Goal: Obtain resource: Download file/media

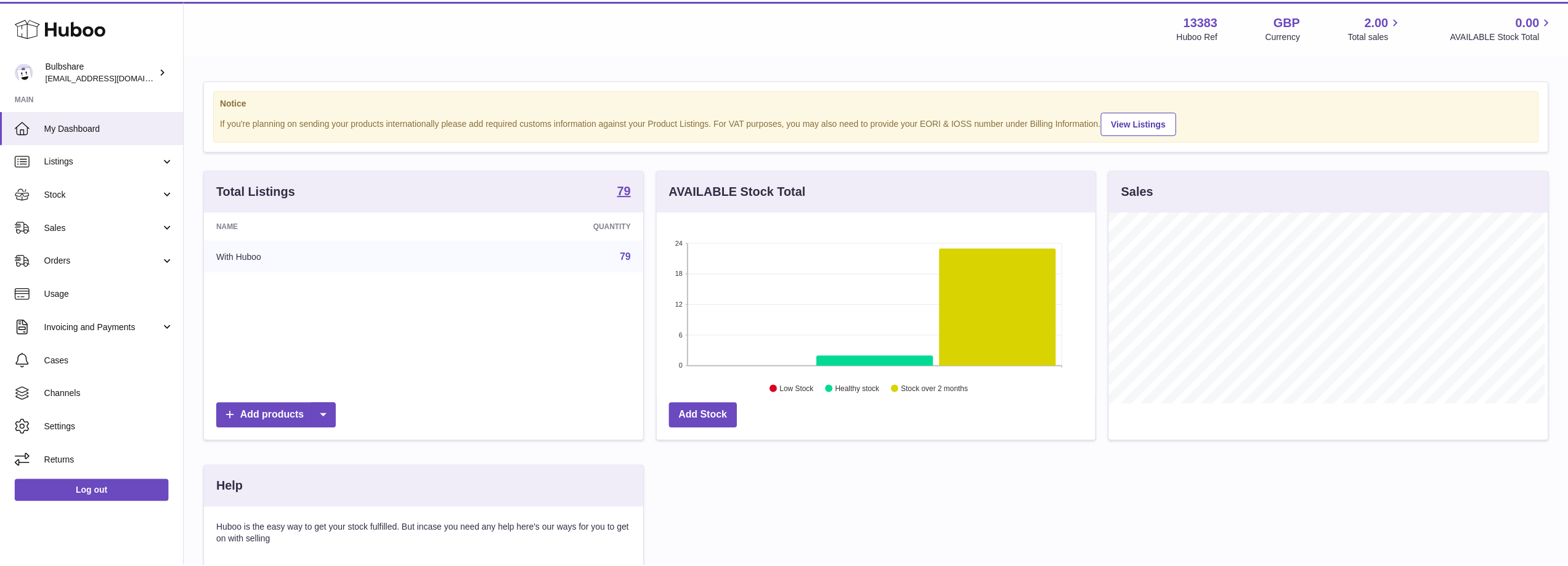
scroll to position [193, 441]
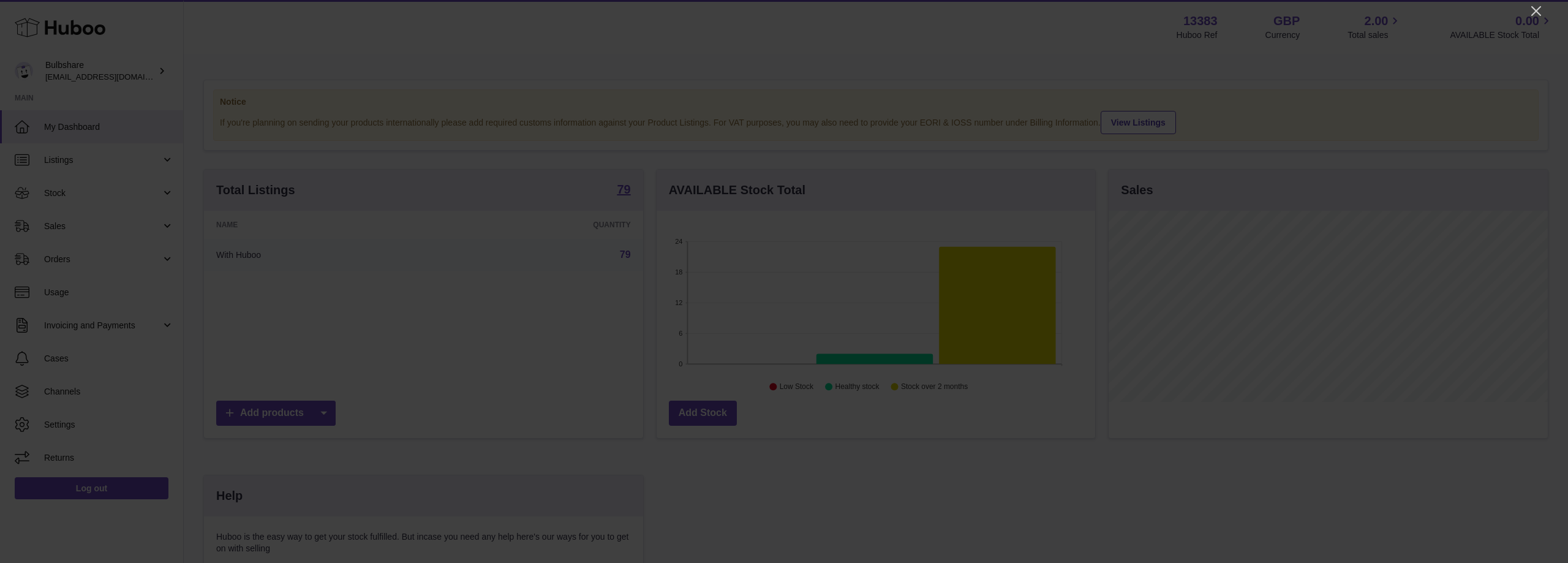
click at [14, 562] on \(Stroke\) "button" at bounding box center [11, 571] width 7 height 7
click at [1535, 7] on icon "Close" at bounding box center [1536, 11] width 15 height 15
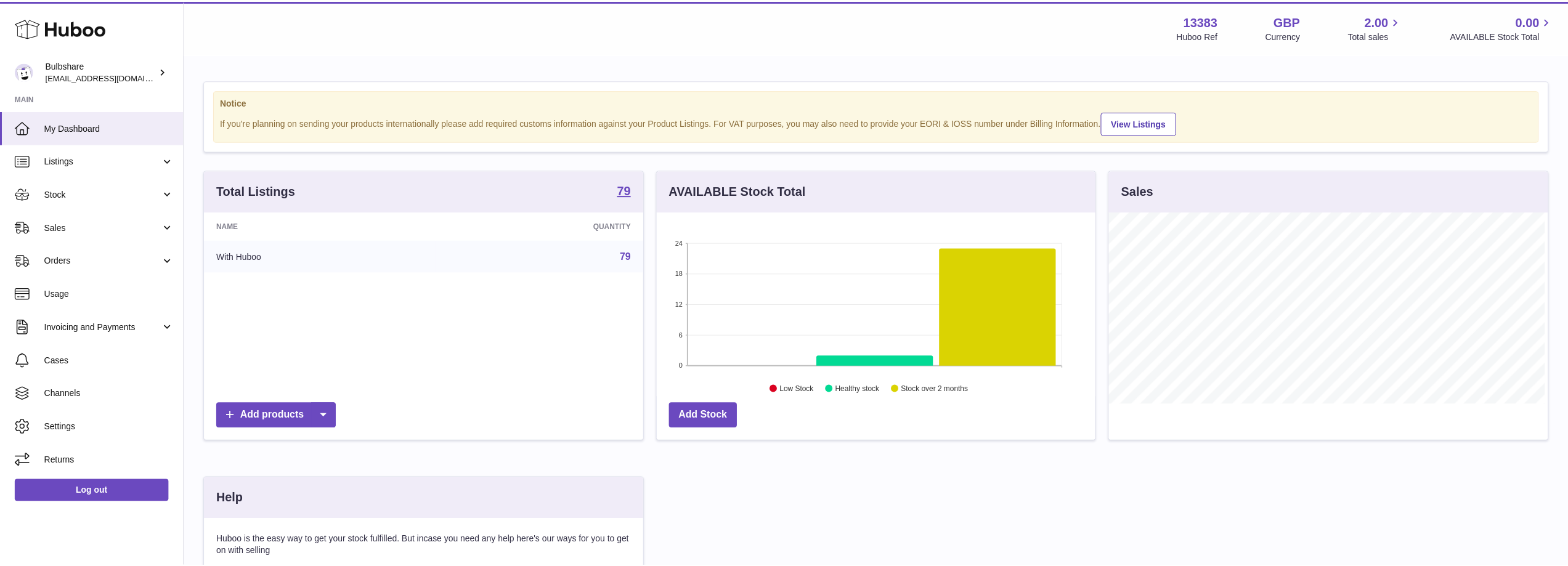
scroll to position [615947, 615592]
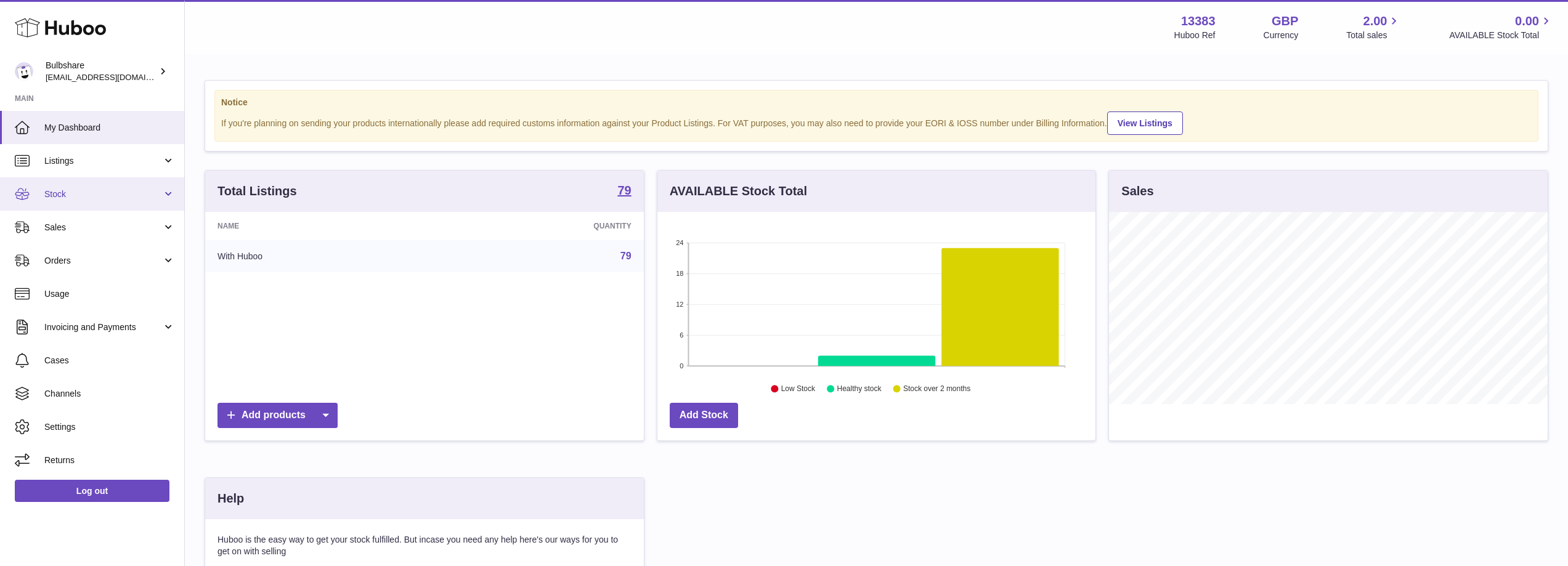
click at [70, 194] on span "Stock" at bounding box center [103, 194] width 117 height 12
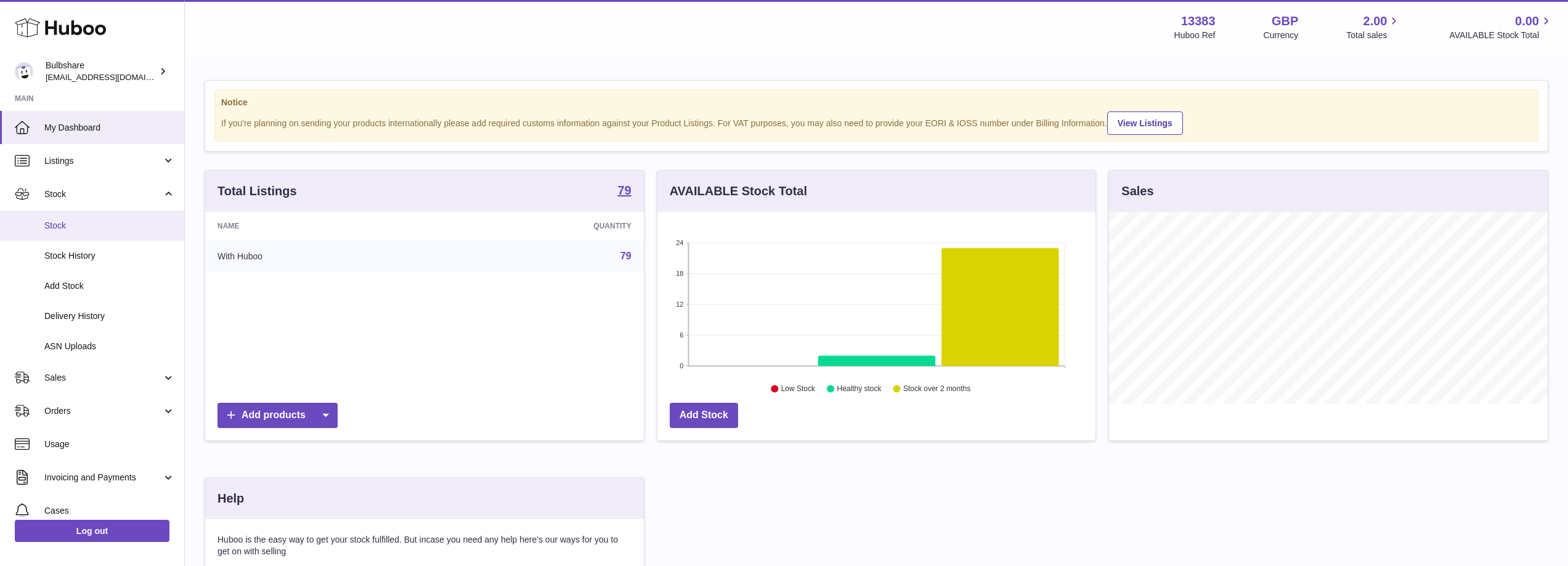
click at [58, 228] on span "Stock" at bounding box center [109, 225] width 130 height 12
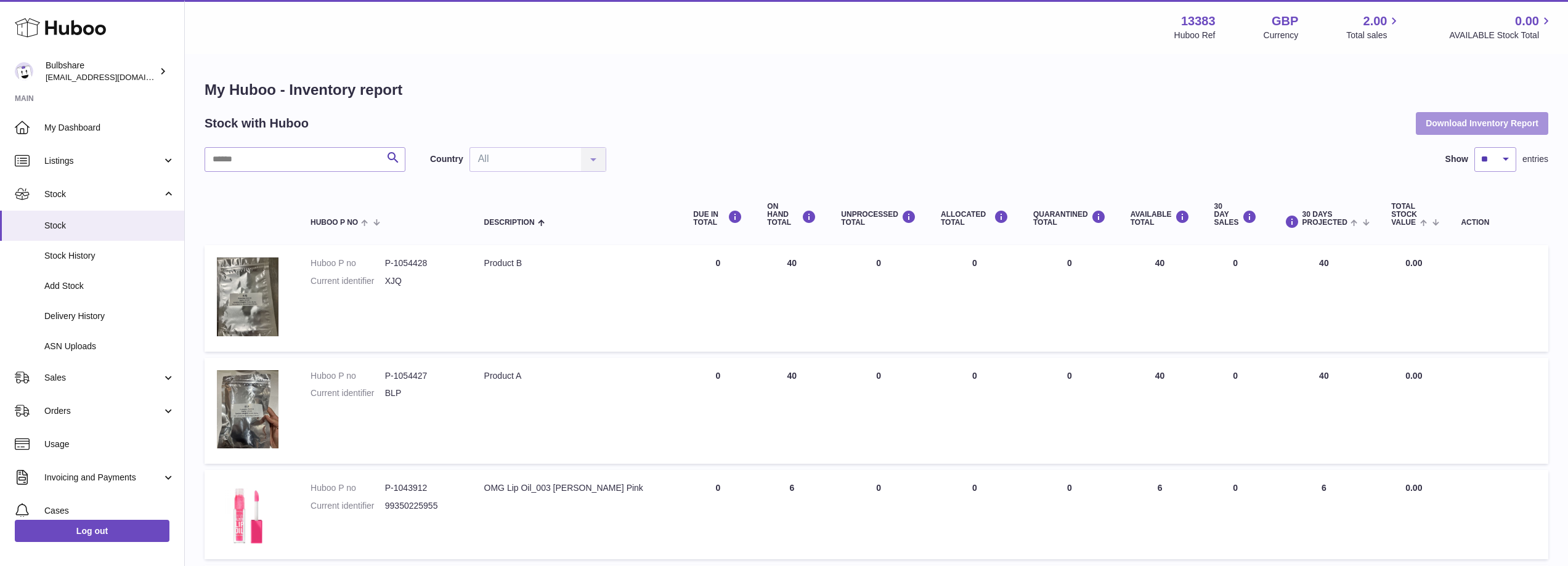
click at [1483, 118] on button "Download Inventory Report" at bounding box center [1482, 123] width 132 height 22
click at [805, 85] on h1 "My Huboo - Inventory report" at bounding box center [876, 89] width 1343 height 20
click at [107, 189] on span "Stock" at bounding box center [103, 194] width 117 height 12
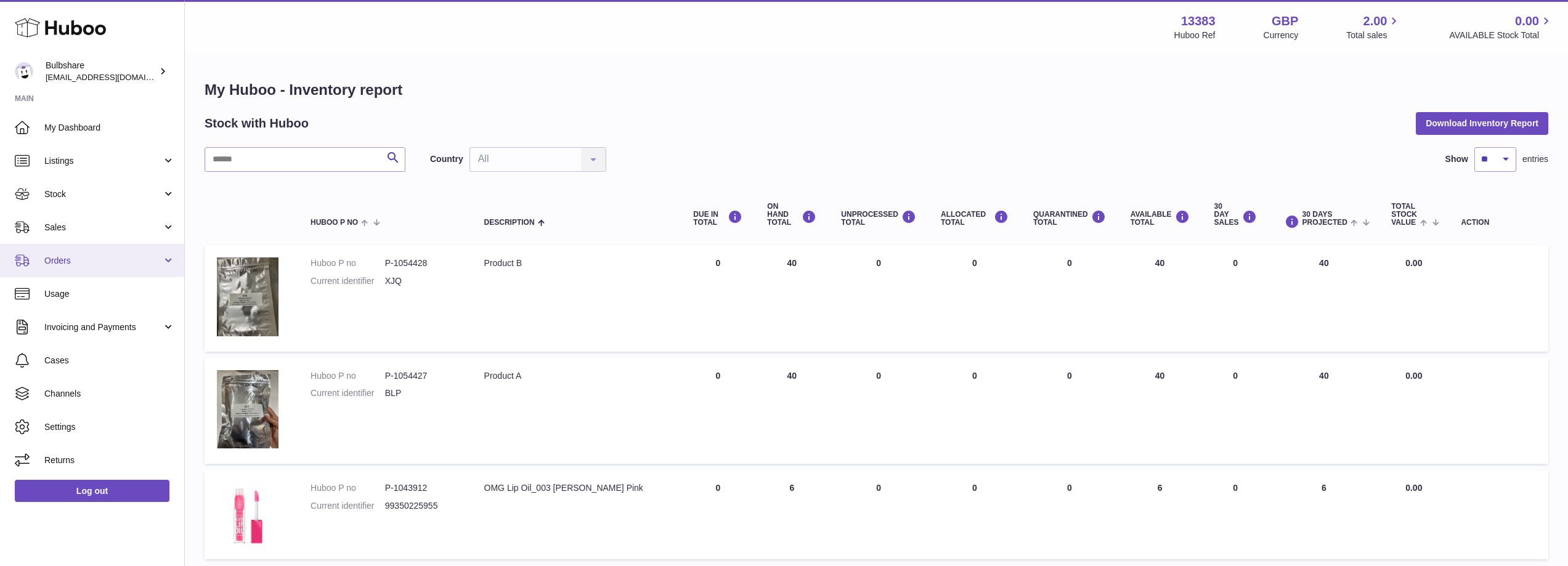
click at [113, 255] on span "Orders" at bounding box center [103, 261] width 117 height 12
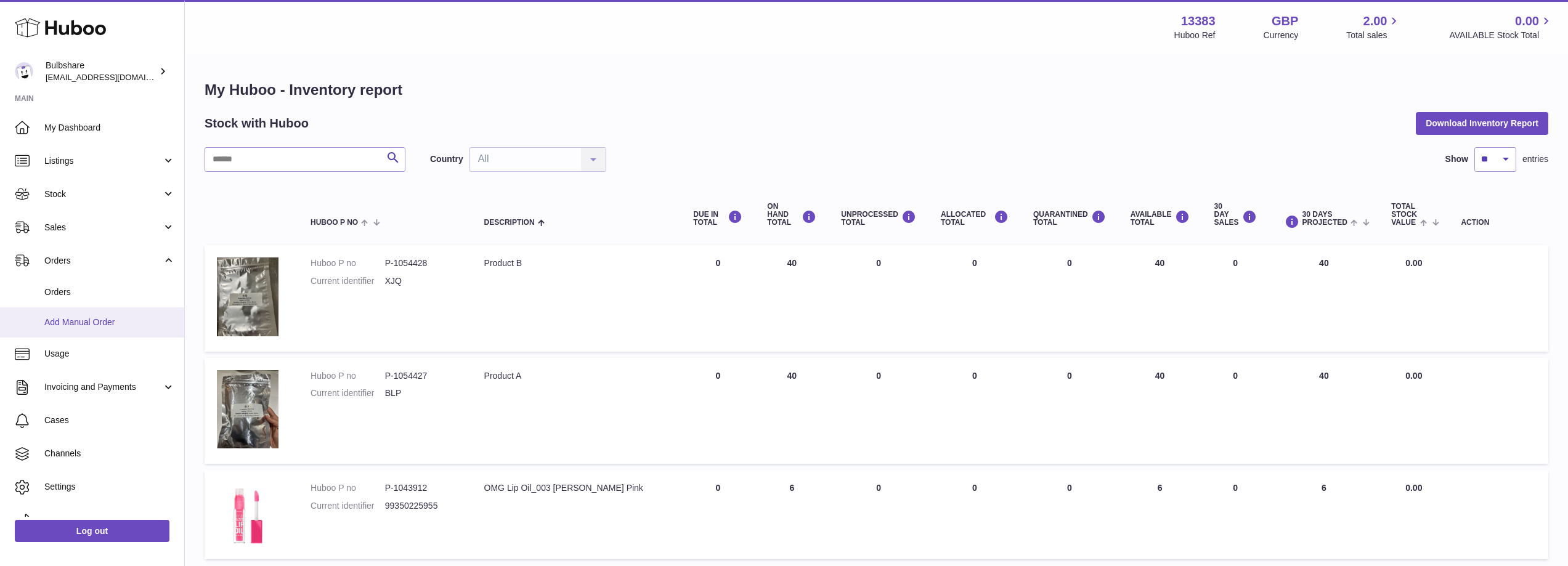
click at [112, 324] on span "Add Manual Order" at bounding box center [109, 322] width 130 height 12
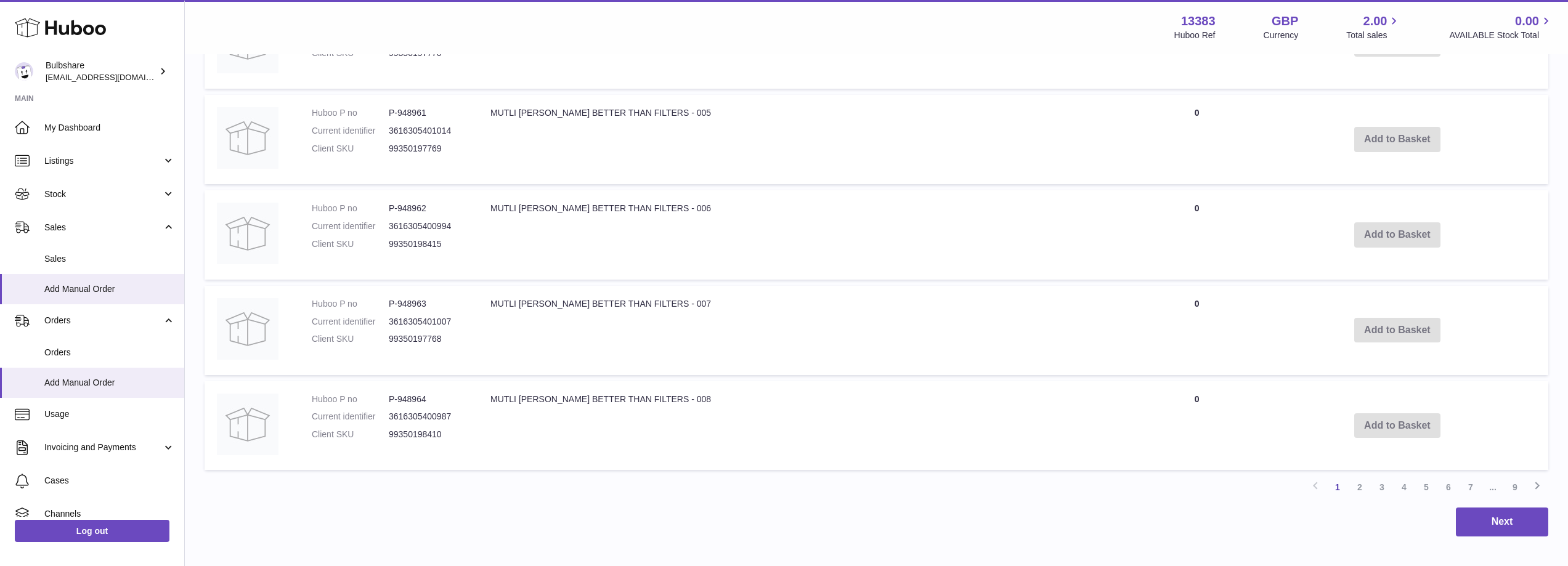
scroll to position [963, 0]
